Goal: Task Accomplishment & Management: Manage account settings

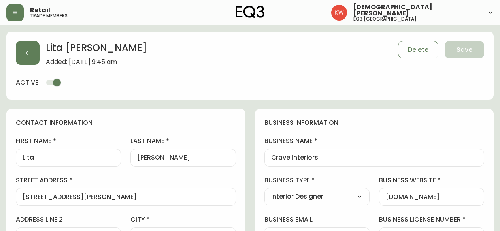
select select "AB"
select select "CA"
select select "CA_EN"
select select "Other"
select select "Interior Designer"
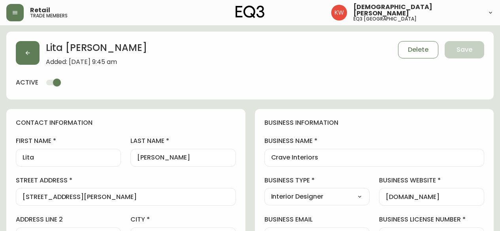
select select "cjw10z96m00006gs08l3o91tv"
select select "false"
click at [32, 53] on button "button" at bounding box center [28, 53] width 24 height 24
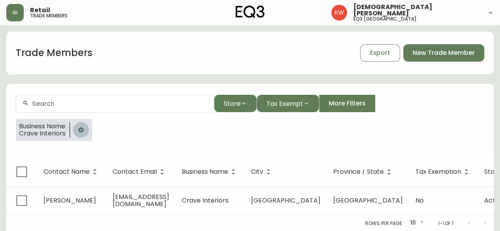
click at [84, 127] on icon "button" at bounding box center [81, 130] width 6 height 6
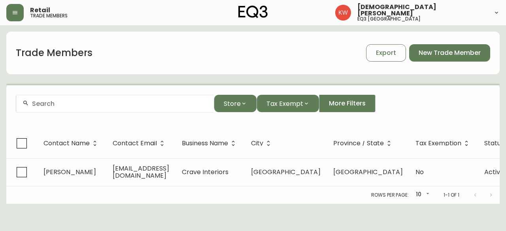
click at [77, 103] on input "text" at bounding box center [120, 104] width 176 height 8
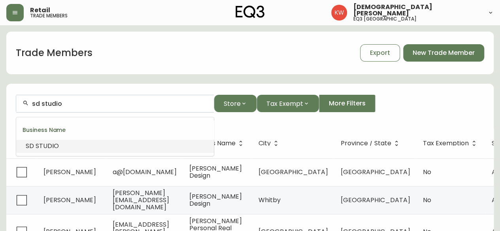
click at [56, 145] on span "STUDIO" at bounding box center [47, 146] width 23 height 9
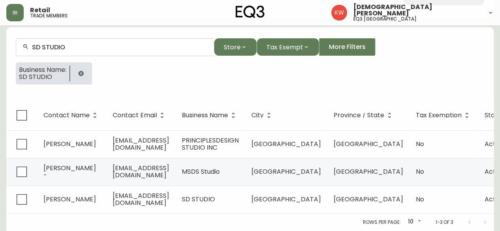
scroll to position [62, 0]
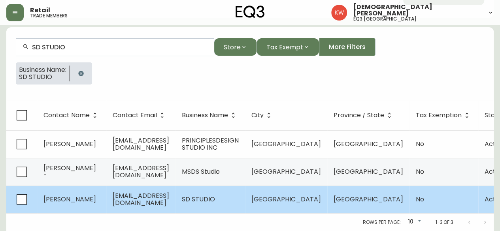
type input "SD STUDIO"
click at [75, 196] on td "[PERSON_NAME]" at bounding box center [71, 200] width 69 height 28
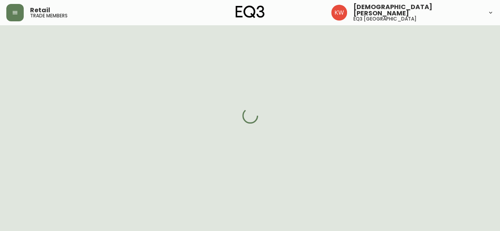
scroll to position [62, 0]
select select "AB"
select select "CA"
select select "CA_EN"
select select "Other"
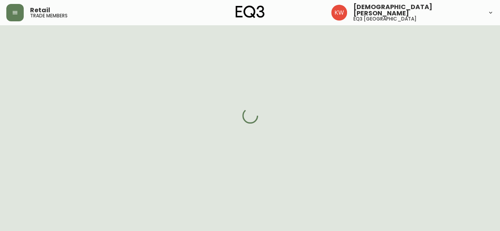
select select "Other"
select select "cjw10z96m00006gs08l3o91tv"
select select "false"
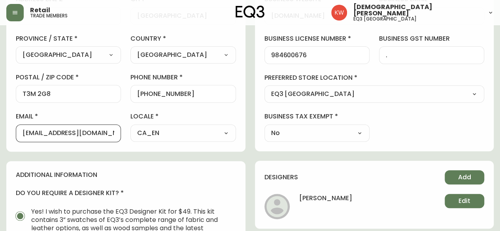
scroll to position [0, 1]
drag, startPoint x: 23, startPoint y: 133, endPoint x: 120, endPoint y: 140, distance: 97.5
click at [120, 140] on div "email [EMAIL_ADDRESS][DOMAIN_NAME]" at bounding box center [68, 127] width 105 height 30
